Goal: Task Accomplishment & Management: Use online tool/utility

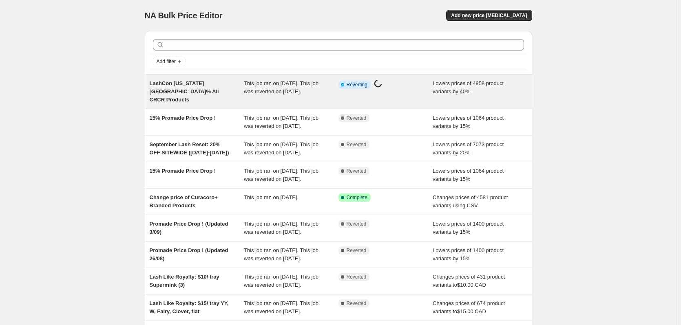
click at [234, 84] on div "LashCon [US_STATE][GEOGRAPHIC_DATA]% All CRCR Products" at bounding box center [197, 92] width 95 height 24
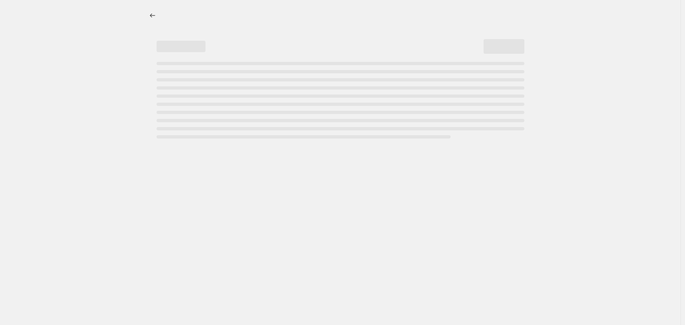
select select "percentage"
select select "collection"
select select "not_equal"
select select "product_status"
select select "product_type"
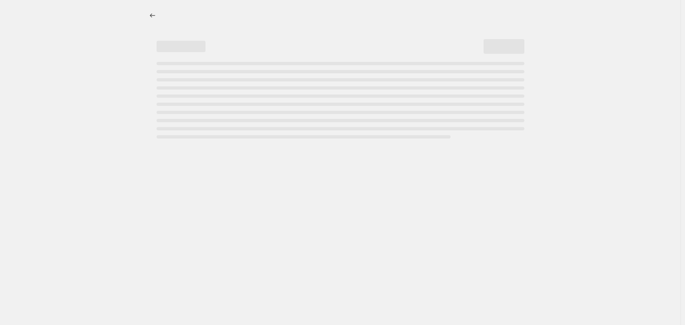
select select "not_equal"
select select "vendor"
select select "not_equal"
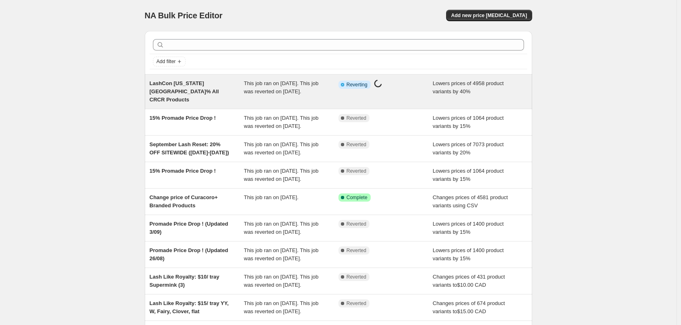
click at [217, 104] on div "LashCon [US_STATE][GEOGRAPHIC_DATA]% All CRCR Products This job ran on [DATE]. …" at bounding box center [338, 92] width 387 height 34
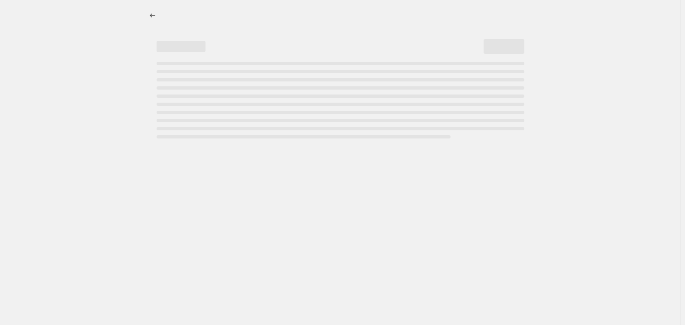
select select "percentage"
select select "collection"
select select "not_equal"
select select "product_status"
select select "product_type"
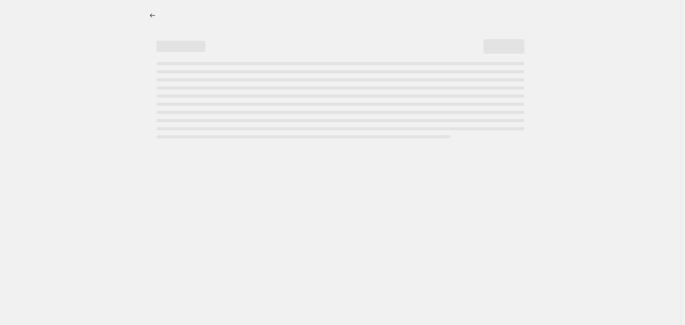
select select "not_equal"
select select "vendor"
select select "not_equal"
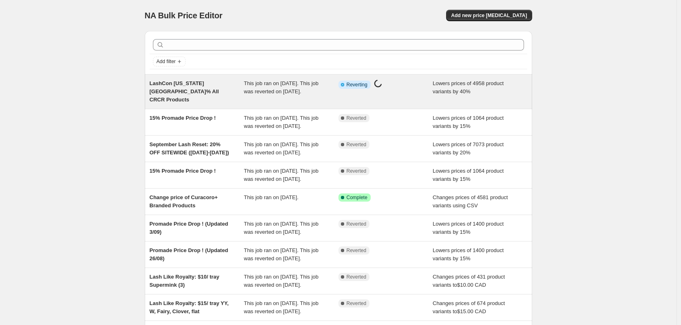
click at [208, 91] on div "LashCon [US_STATE][GEOGRAPHIC_DATA]% All CRCR Products" at bounding box center [197, 92] width 95 height 24
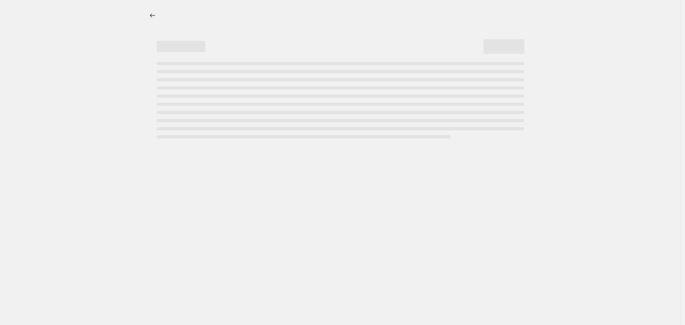
select select "percentage"
select select "collection"
select select "not_equal"
select select "product_status"
select select "product_type"
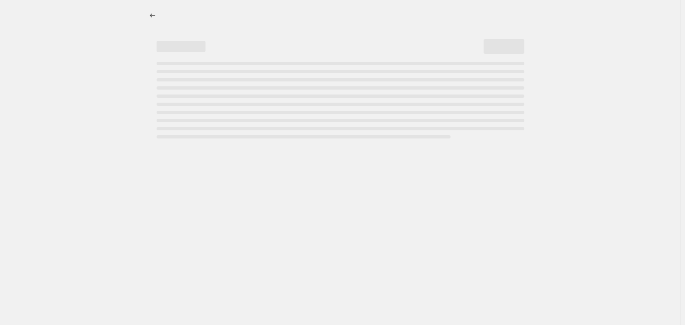
select select "not_equal"
select select "vendor"
select select "not_equal"
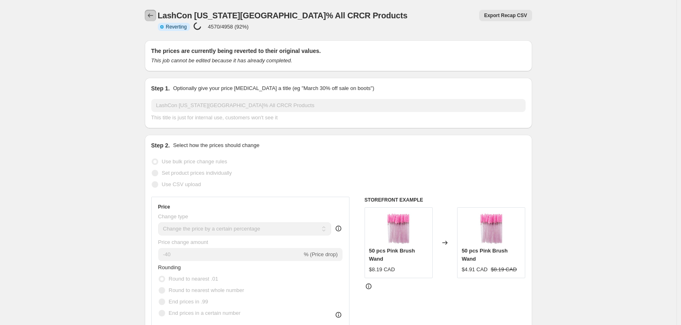
click at [155, 14] on icon "Price change jobs" at bounding box center [150, 15] width 8 height 8
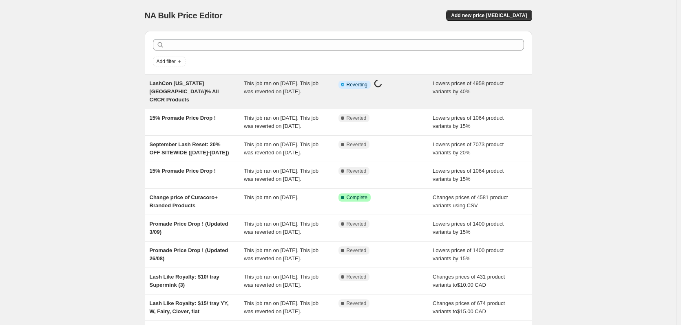
click at [435, 92] on span "Lowers prices of 4958 product variants by 40%" at bounding box center [468, 87] width 71 height 14
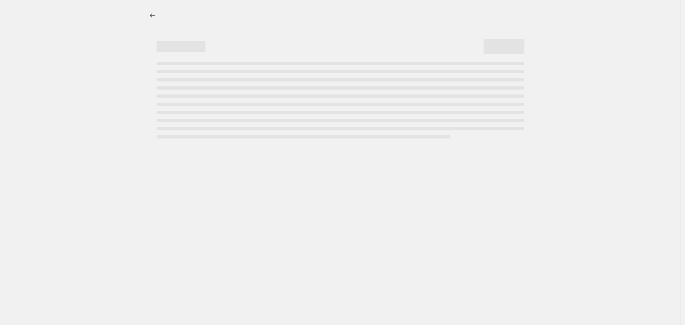
select select "percentage"
select select "collection"
select select "not_equal"
select select "product_status"
select select "product_type"
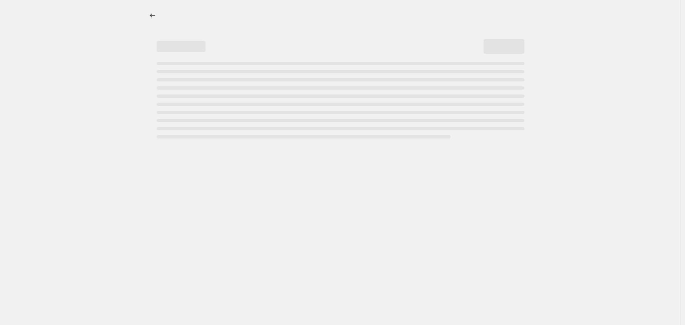
select select "not_equal"
select select "vendor"
select select "not_equal"
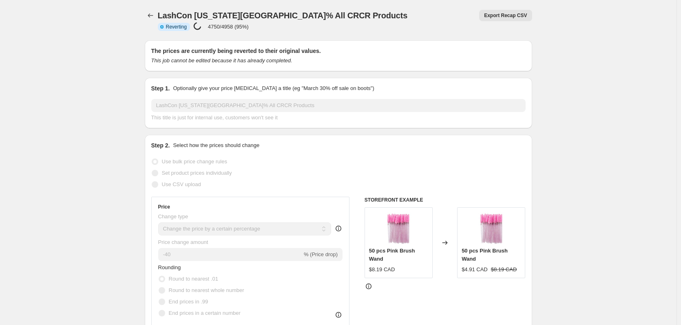
click at [249, 24] on p "4750/4958 (95%)" at bounding box center [228, 27] width 41 height 6
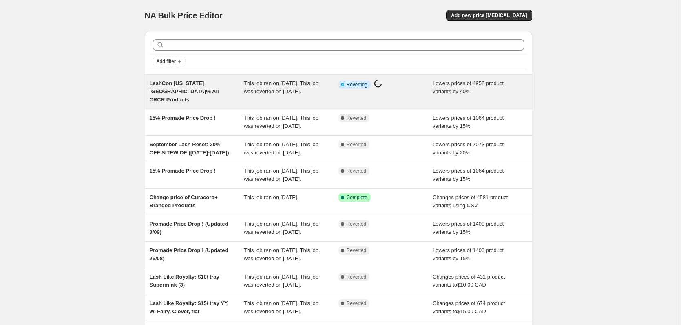
click at [298, 93] on span "This job ran on [DATE]. This job was reverted on [DATE]." at bounding box center [281, 87] width 75 height 14
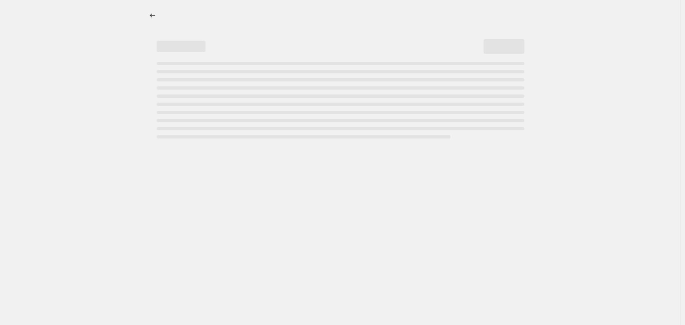
select select "percentage"
select select "collection"
select select "not_equal"
select select "product_status"
select select "product_type"
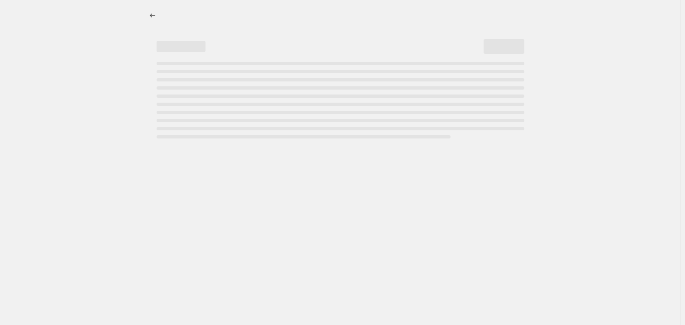
select select "not_equal"
select select "vendor"
select select "not_equal"
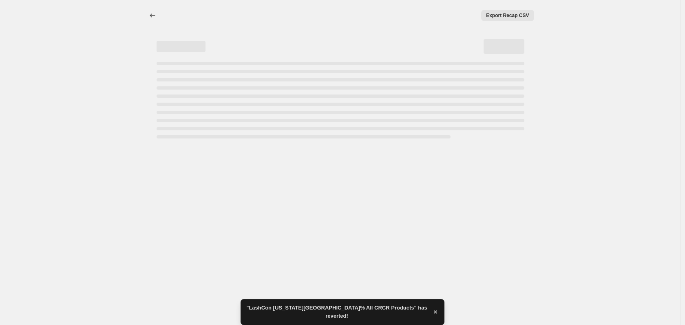
select select "percentage"
select select "collection"
select select "not_equal"
select select "product_status"
select select "product_type"
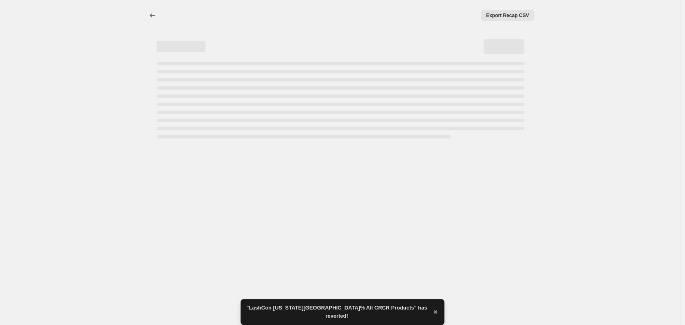
select select "not_equal"
select select "vendor"
select select "not_equal"
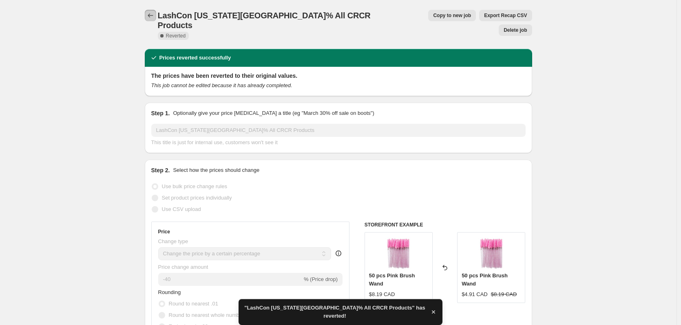
click at [150, 15] on icon "Price change jobs" at bounding box center [150, 15] width 8 height 8
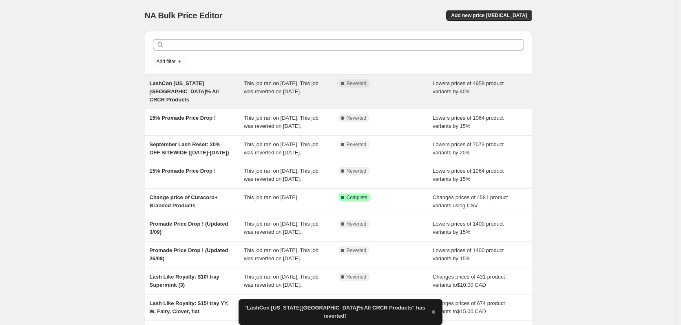
click at [269, 99] on div "This job ran on [DATE]. This job was reverted on [DATE]." at bounding box center [291, 92] width 95 height 24
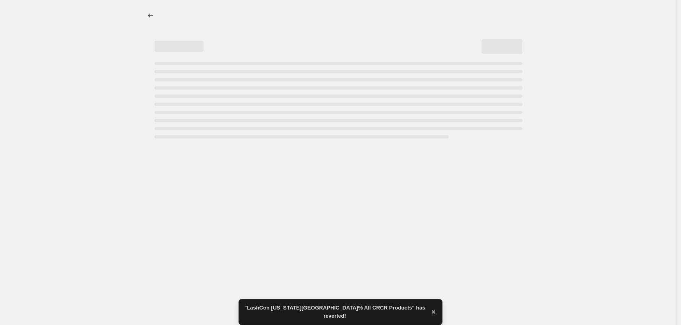
select select "percentage"
select select "collection"
select select "not_equal"
select select "product_status"
select select "product_type"
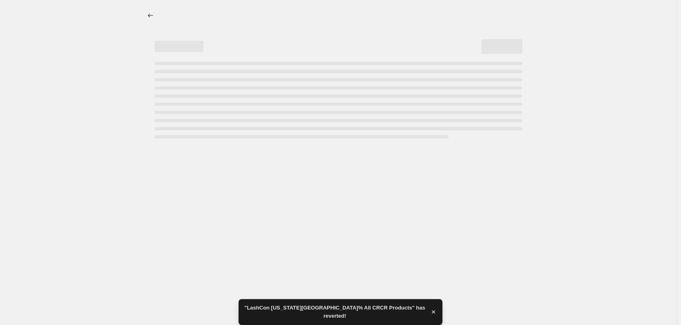
select select "not_equal"
select select "vendor"
select select "not_equal"
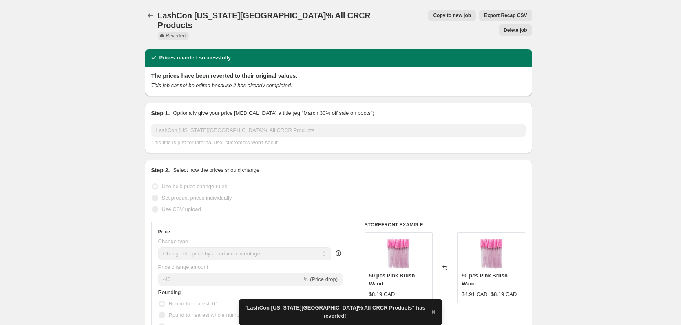
click at [433, 13] on span "Copy to new job" at bounding box center [452, 15] width 38 height 7
select select "percentage"
select select "collection"
select select "not_equal"
select select "product_status"
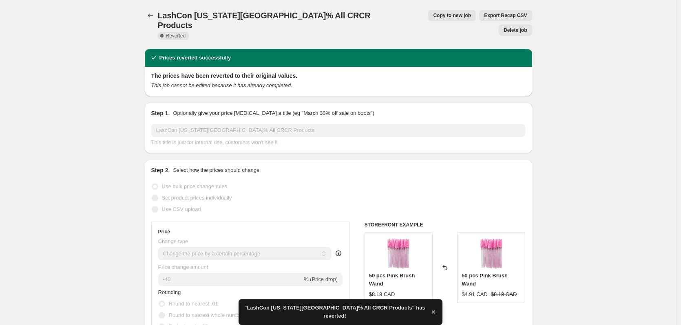
select select "product_type"
select select "not_equal"
select select "vendor"
select select "not_equal"
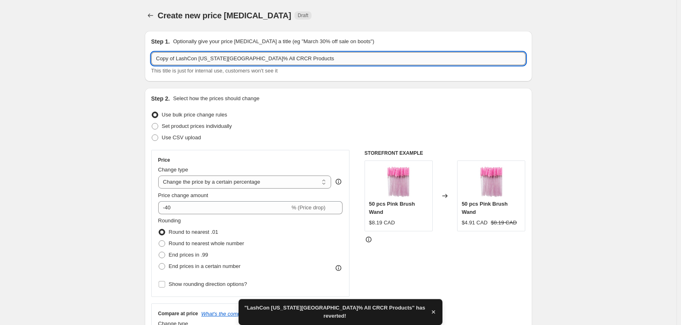
click at [184, 58] on input "Copy of LashCon California_40% All CRCR Products" at bounding box center [338, 58] width 374 height 13
drag, startPoint x: 177, startPoint y: 57, endPoint x: 153, endPoint y: 57, distance: 24.1
click at [153, 57] on input "Copy of LashCon California_40% All CRCR Products" at bounding box center [338, 58] width 374 height 13
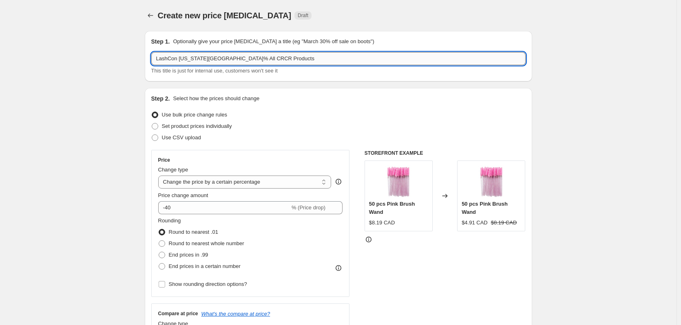
click at [260, 59] on input "LashCon [US_STATE][GEOGRAPHIC_DATA]% All CRCR Products" at bounding box center [338, 58] width 374 height 13
type input "LashCon California_40% All CRCR Products #2"
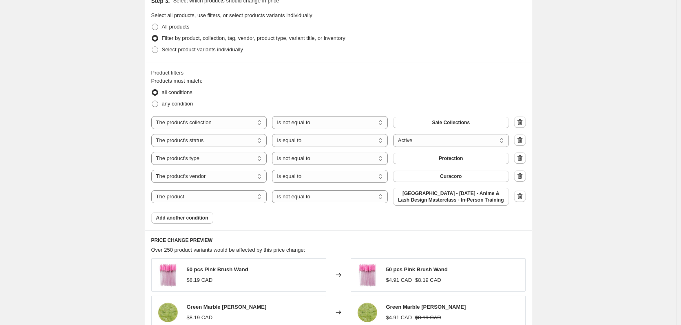
scroll to position [449, 0]
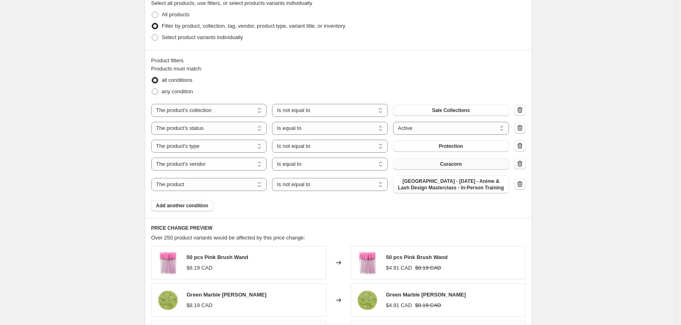
click at [446, 168] on button "Curacoro" at bounding box center [451, 164] width 116 height 11
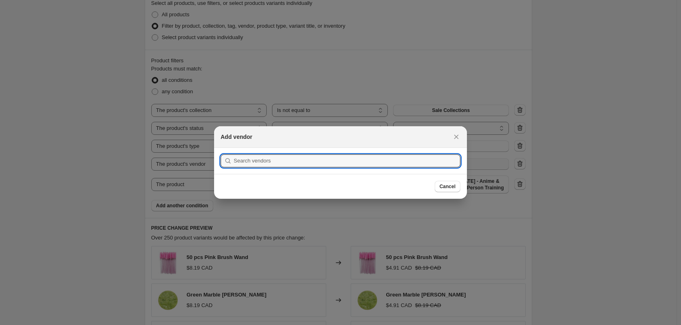
scroll to position [0, 0]
click at [583, 160] on div at bounding box center [340, 162] width 681 height 325
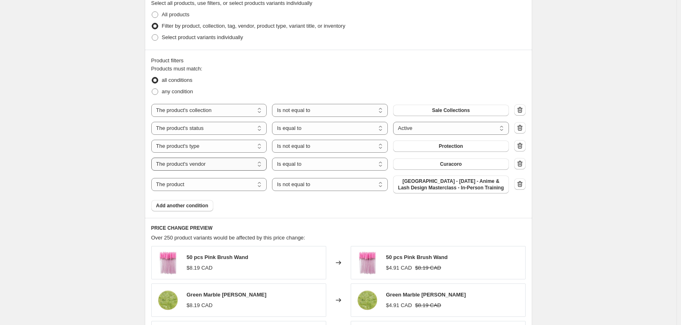
click at [235, 166] on select "The product The product's collection The product's tag The product's vendor The…" at bounding box center [209, 164] width 116 height 13
select select "collection"
click at [472, 162] on span "Accessories for eyelash extensions" at bounding box center [450, 164] width 83 height 7
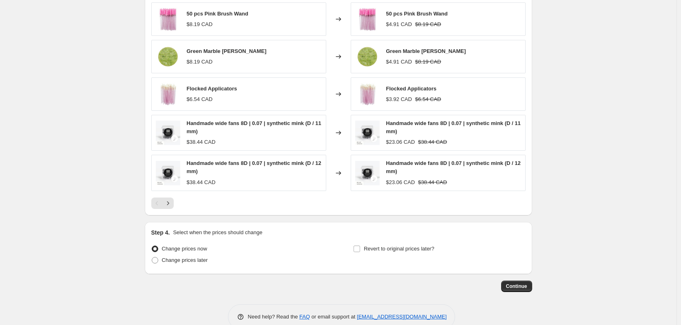
scroll to position [709, 0]
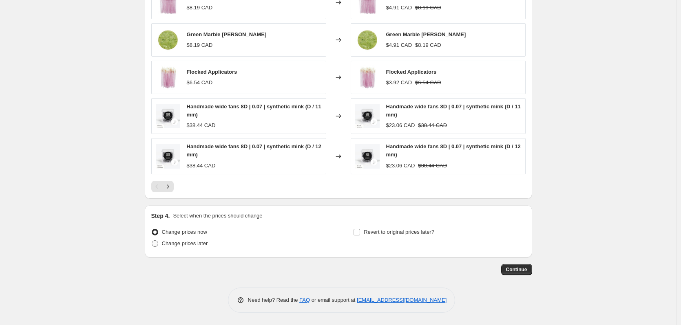
click at [192, 248] on label "Change prices later" at bounding box center [179, 243] width 57 height 11
click at [152, 241] on input "Change prices later" at bounding box center [152, 241] width 0 height 0
radio input "true"
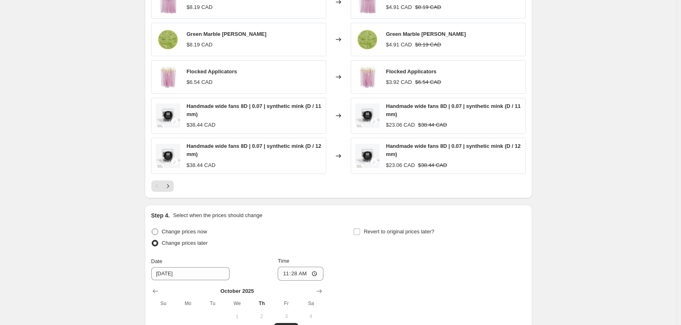
click at [197, 229] on span "Change prices now" at bounding box center [184, 232] width 45 height 6
click at [152, 229] on input "Change prices now" at bounding box center [152, 229] width 0 height 0
radio input "true"
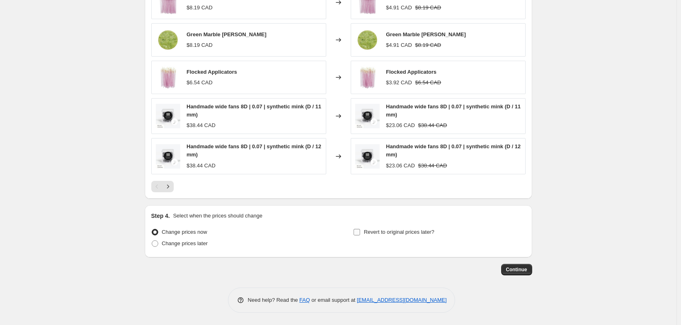
click at [372, 234] on span "Revert to original prices later?" at bounding box center [399, 232] width 71 height 6
click at [360, 234] on input "Revert to original prices later?" at bounding box center [357, 232] width 7 height 7
checkbox input "true"
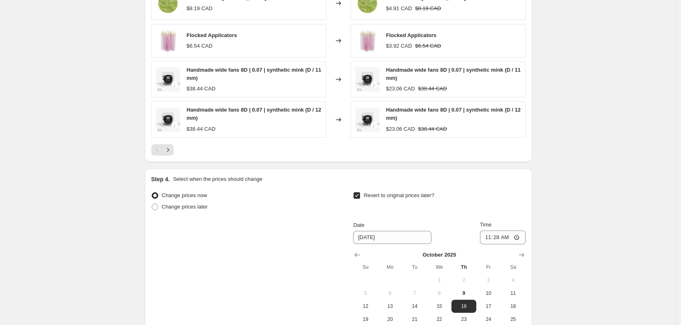
scroll to position [791, 0]
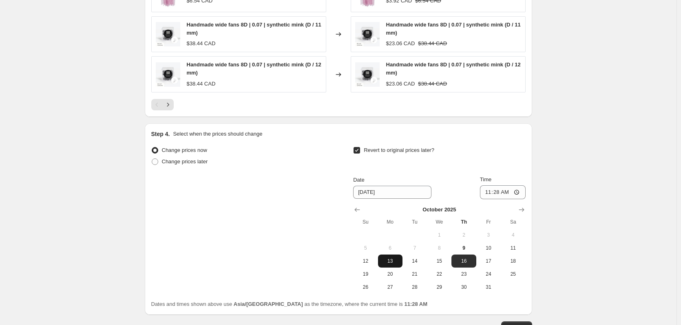
click at [397, 266] on button "13" at bounding box center [390, 261] width 24 height 13
type input "[DATE]"
click at [489, 191] on input "11:28" at bounding box center [503, 193] width 46 height 14
click at [505, 194] on input "02:00" at bounding box center [503, 193] width 46 height 14
type input "14:00"
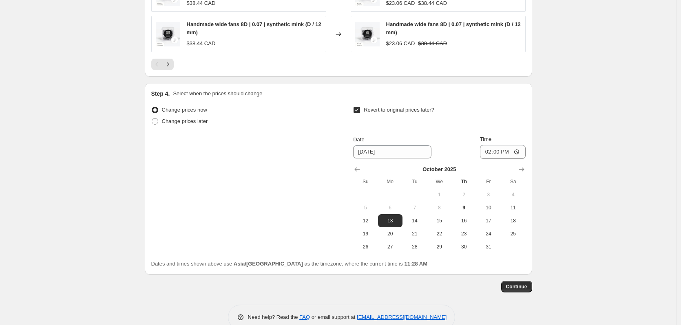
scroll to position [849, 0]
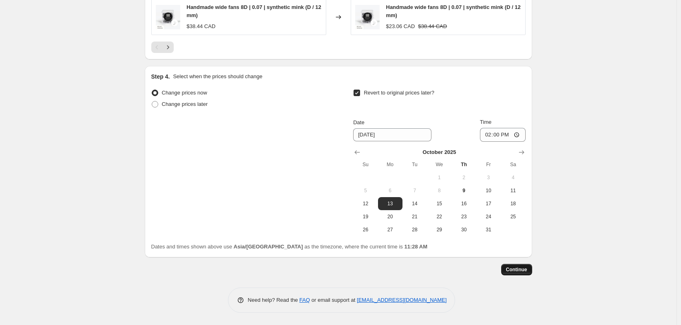
click at [511, 271] on span "Continue" at bounding box center [516, 270] width 21 height 7
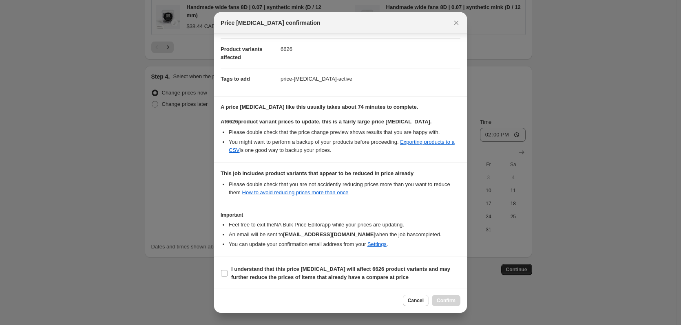
scroll to position [93, 0]
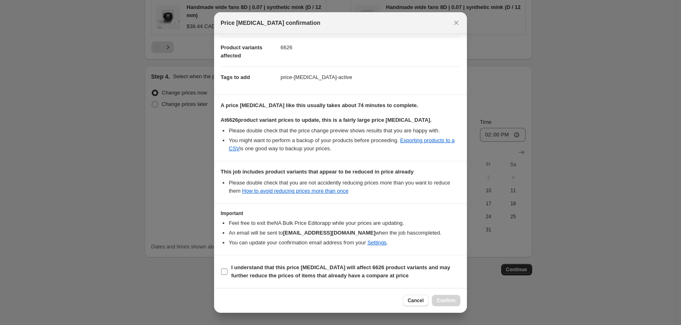
click at [242, 277] on b "I understand that this price change job will affect 6626 product variants and m…" at bounding box center [340, 272] width 219 height 14
click at [228, 275] on input "I understand that this price change job will affect 6626 product variants and m…" at bounding box center [224, 272] width 7 height 7
checkbox input "true"
click at [441, 301] on span "Confirm" at bounding box center [446, 301] width 19 height 7
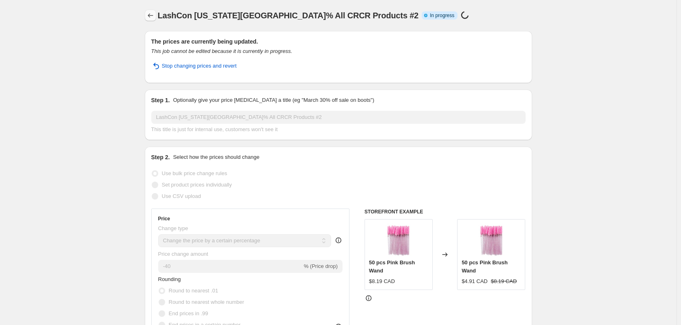
click at [155, 13] on icon "Price change jobs" at bounding box center [150, 15] width 8 height 8
